Goal: Information Seeking & Learning: Learn about a topic

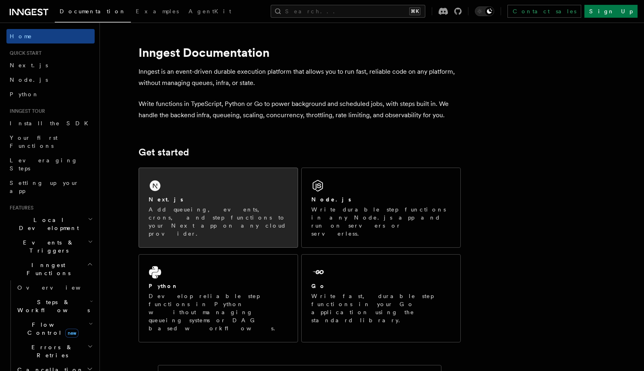
click at [213, 185] on div "Next.js Add queueing, events, crons, and step functions to your Next app on any…" at bounding box center [218, 207] width 159 height 79
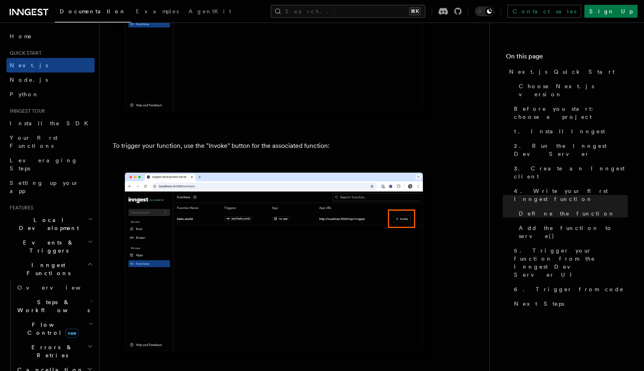
scroll to position [2086, 0]
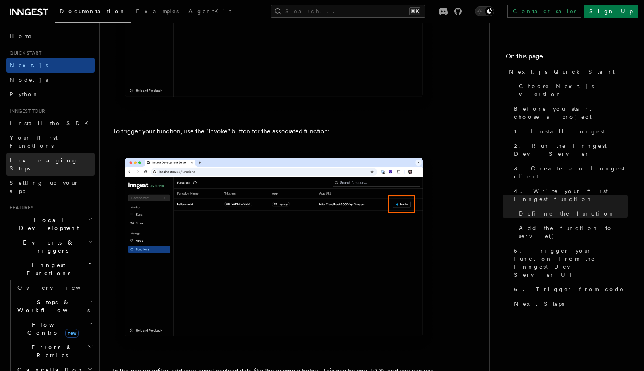
click at [71, 154] on link "Leveraging Steps" at bounding box center [50, 164] width 88 height 23
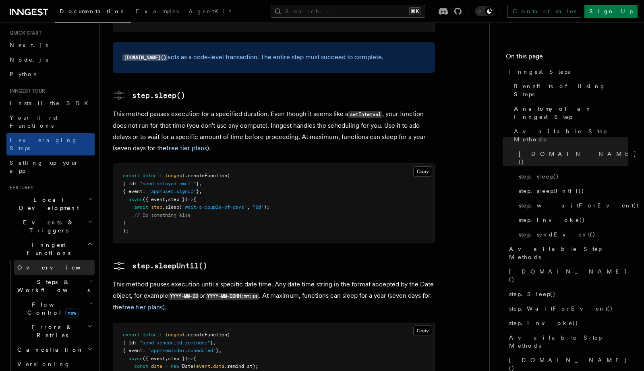
scroll to position [21, 0]
click at [70, 274] on h2 "Steps & Workflows" at bounding box center [54, 285] width 81 height 23
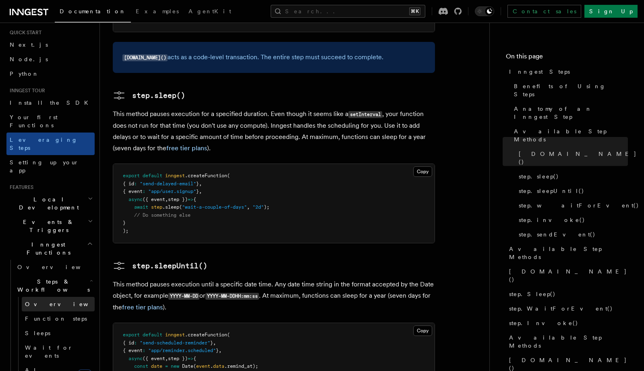
click at [64, 297] on link "Overview" at bounding box center [58, 304] width 73 height 15
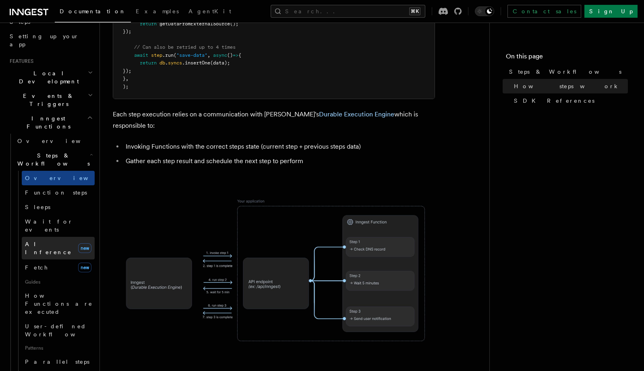
scroll to position [154, 0]
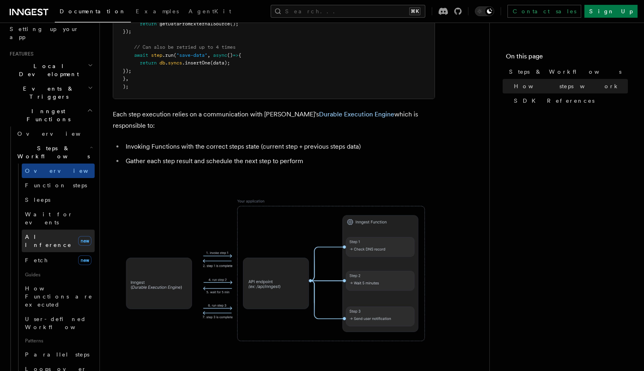
click at [61, 230] on link "AI Inference new" at bounding box center [58, 241] width 73 height 23
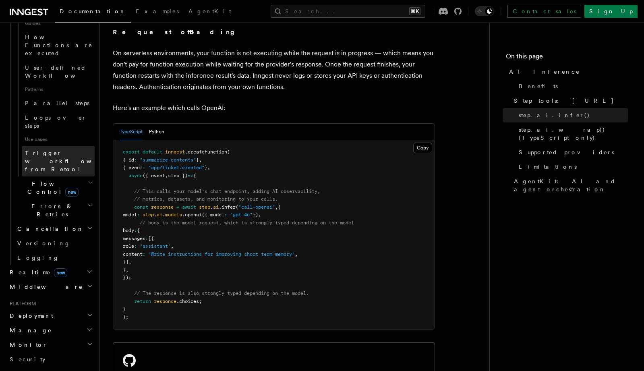
scroll to position [414, 0]
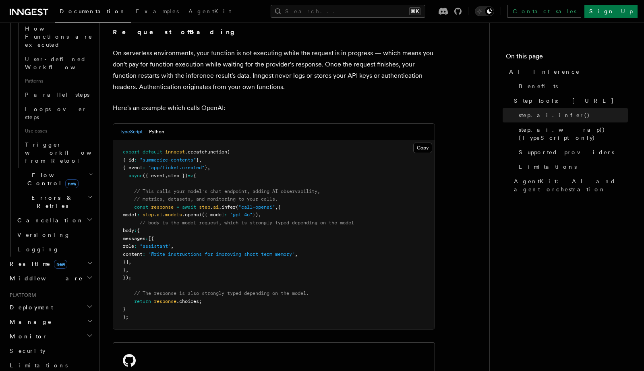
click at [79, 271] on h2 "Middleware" at bounding box center [50, 278] width 88 height 15
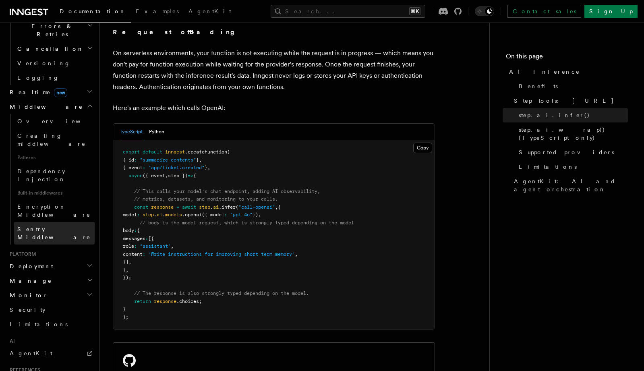
scroll to position [589, 0]
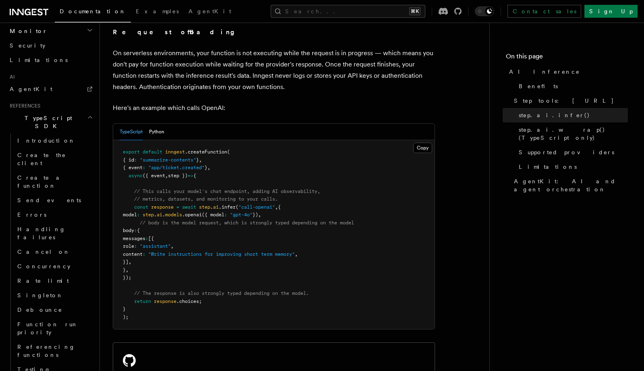
scroll to position [850, 0]
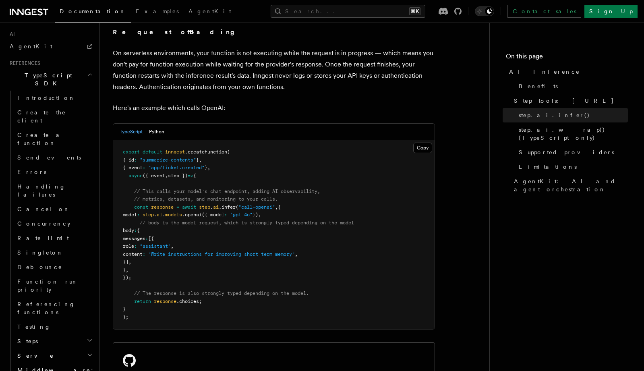
scroll to position [923, 0]
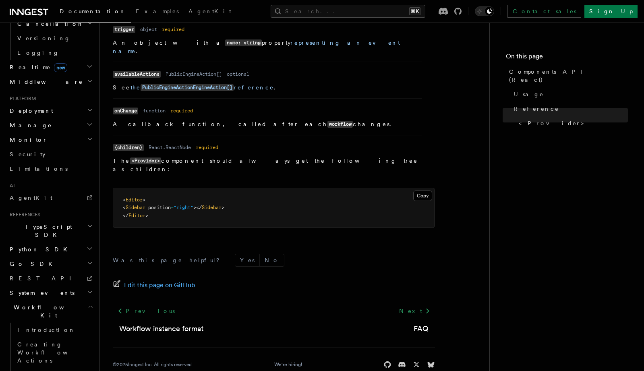
scroll to position [722, 0]
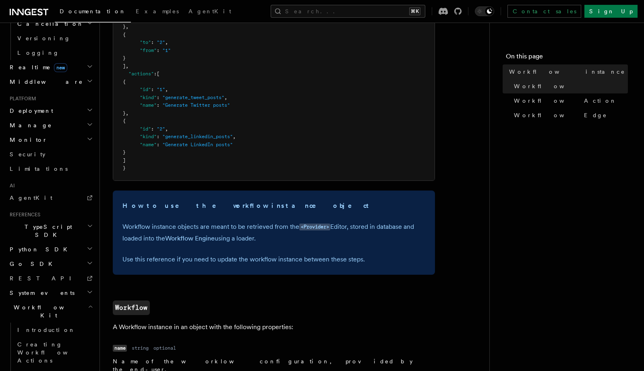
scroll to position [162, 0]
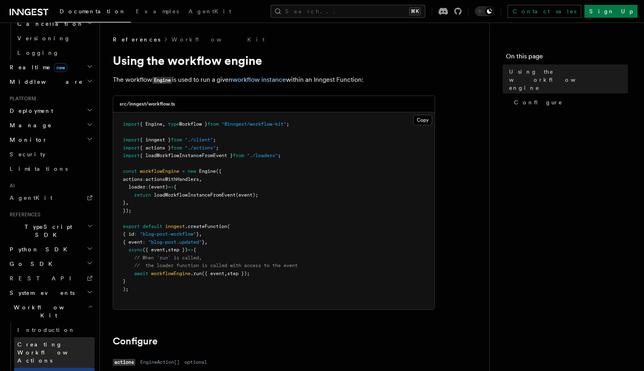
click at [55, 341] on span "Creating Workflow Actions" at bounding box center [52, 352] width 70 height 23
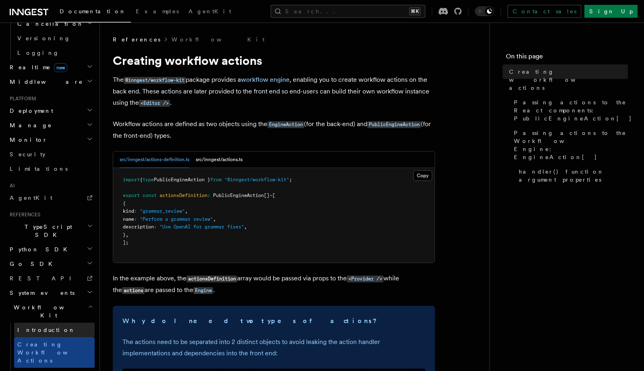
click at [45, 327] on span "Introduction" at bounding box center [46, 330] width 58 height 6
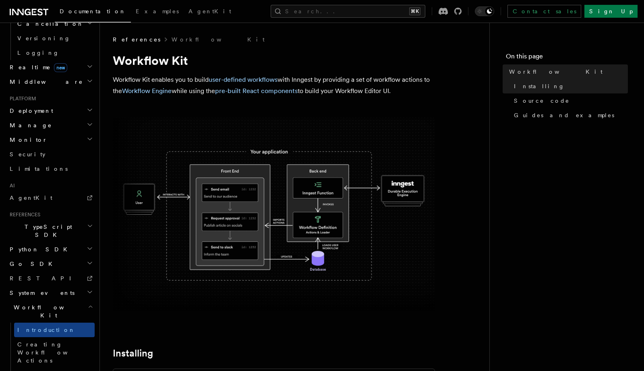
click at [56, 286] on h2 "System events" at bounding box center [50, 293] width 88 height 15
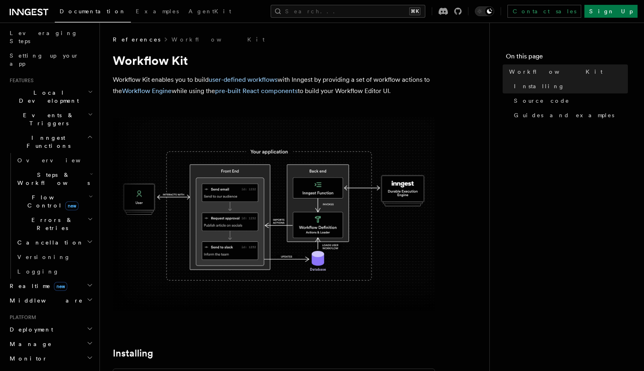
scroll to position [125, 0]
click at [48, 324] on h2 "Deployment" at bounding box center [50, 331] width 88 height 15
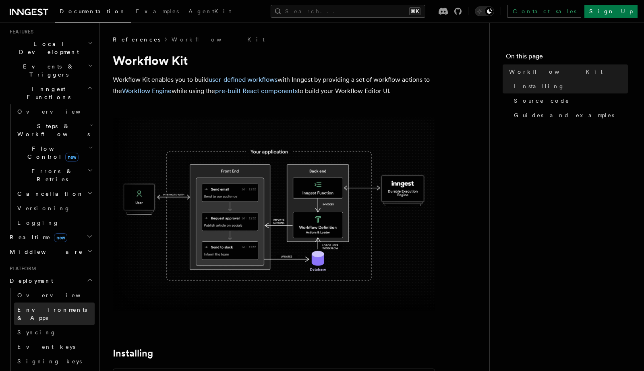
scroll to position [209, 0]
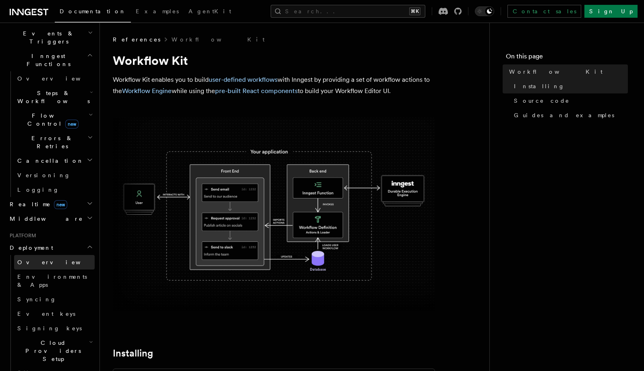
click at [64, 255] on link "Overview" at bounding box center [54, 262] width 81 height 15
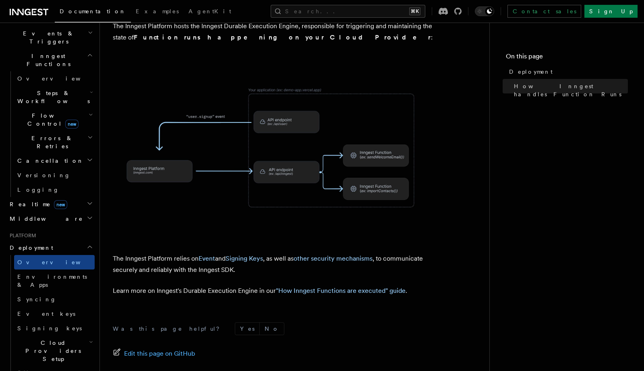
scroll to position [284, 0]
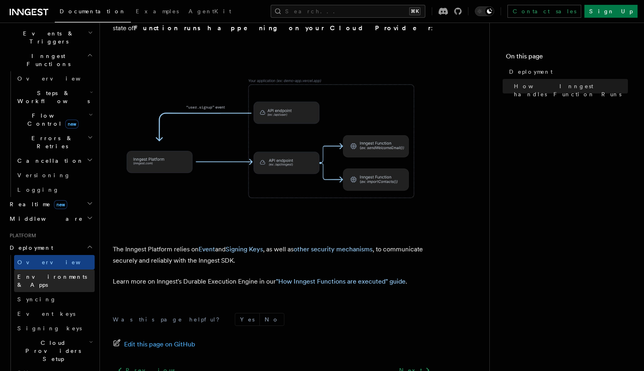
click at [79, 269] on link "Environments & Apps" at bounding box center [54, 280] width 81 height 23
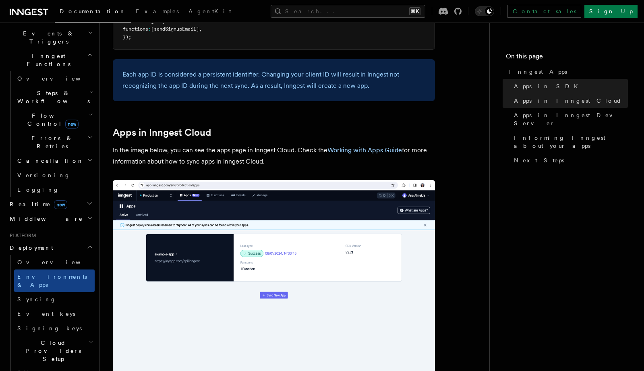
scroll to position [608, 0]
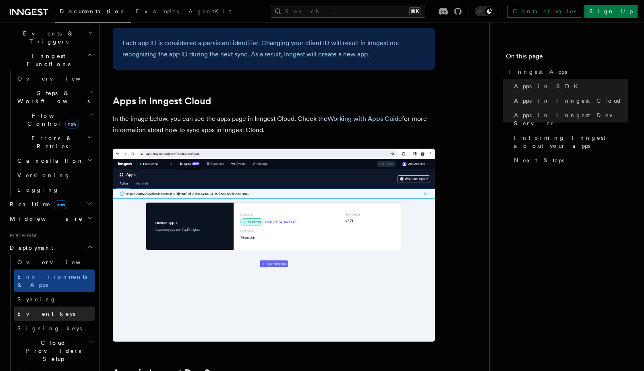
click at [68, 307] on link "Event keys" at bounding box center [54, 314] width 81 height 15
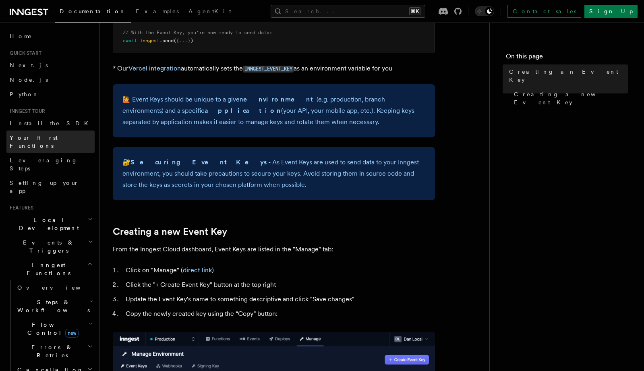
click at [49, 137] on span "Your first Functions" at bounding box center [34, 142] width 48 height 15
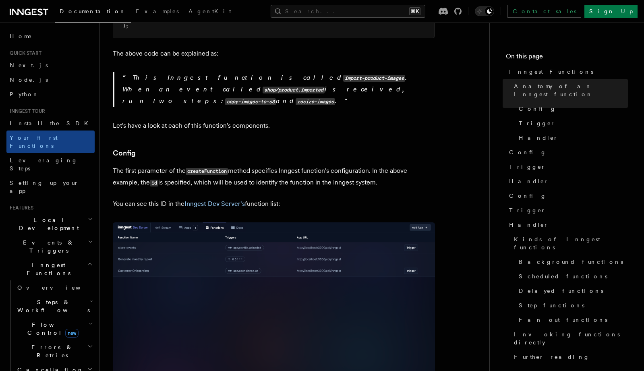
scroll to position [416, 0]
